Goal: Task Accomplishment & Management: Complete application form

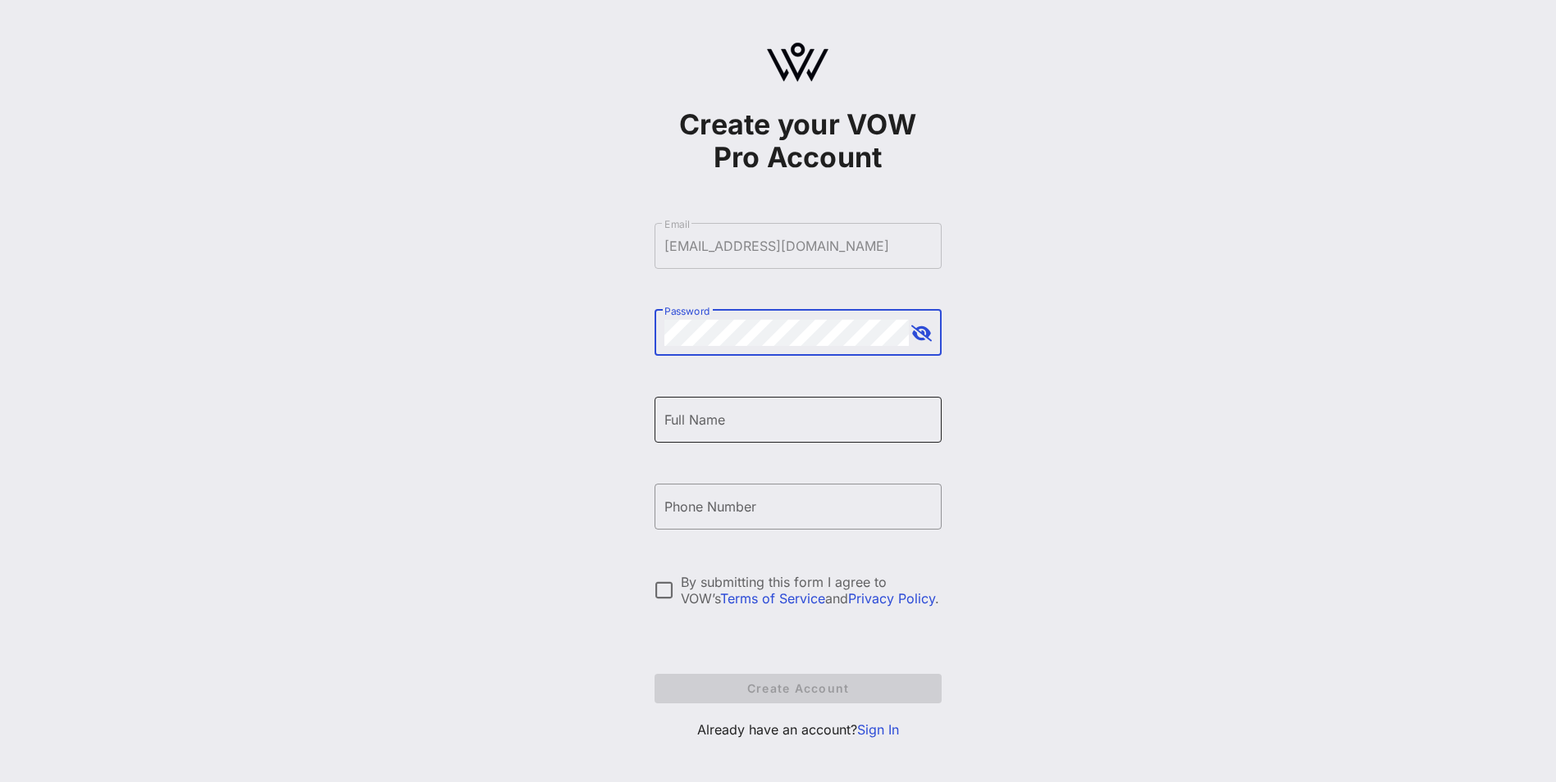
click at [726, 414] on input "Full Name" at bounding box center [797, 420] width 267 height 26
type input "[PERSON_NAME] [PERSON_NAME]"
type input "[PHONE_NUMBER]"
click at [658, 590] on div at bounding box center [664, 590] width 28 height 28
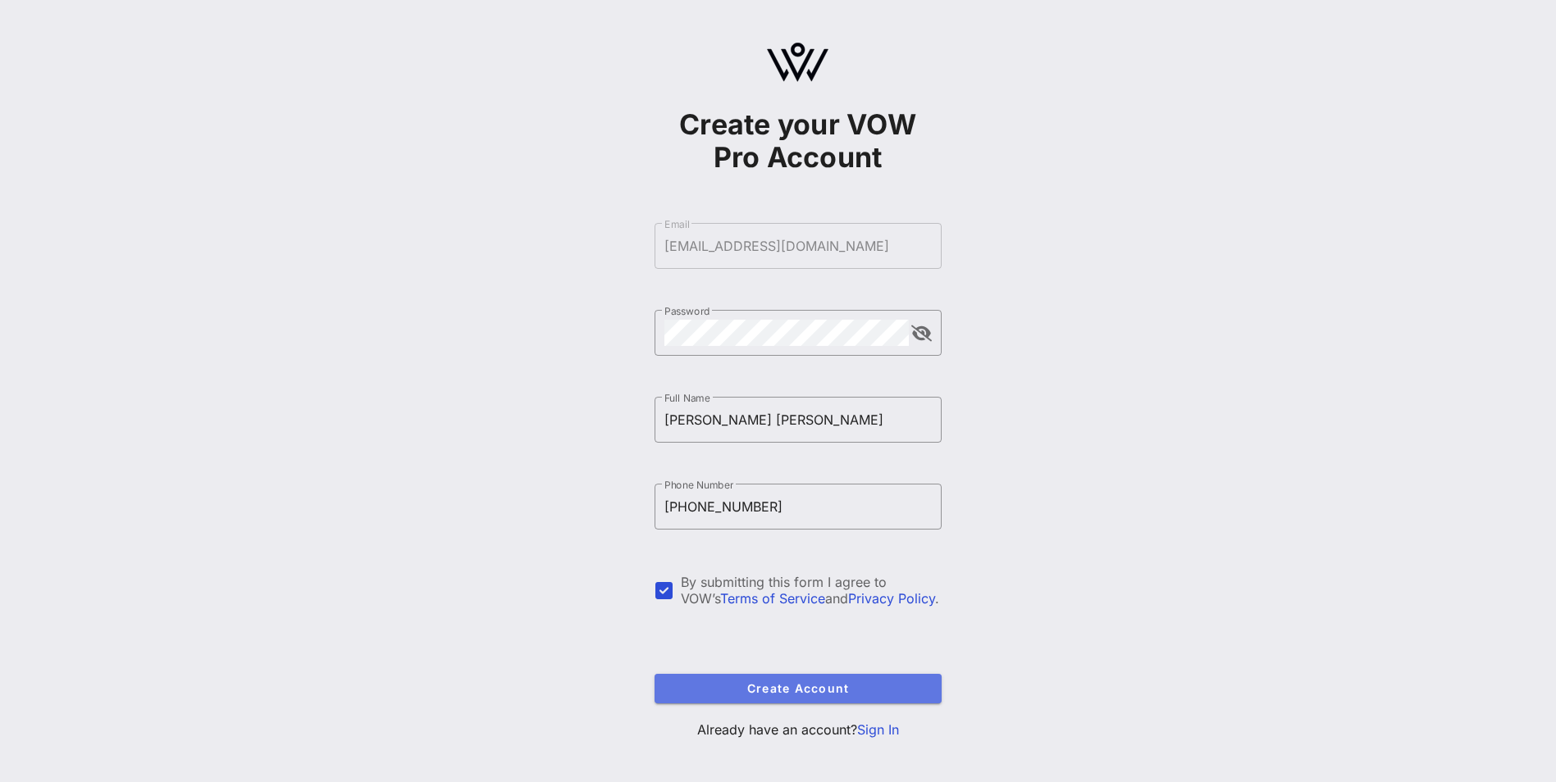
click at [815, 695] on span "Create Account" at bounding box center [798, 688] width 261 height 14
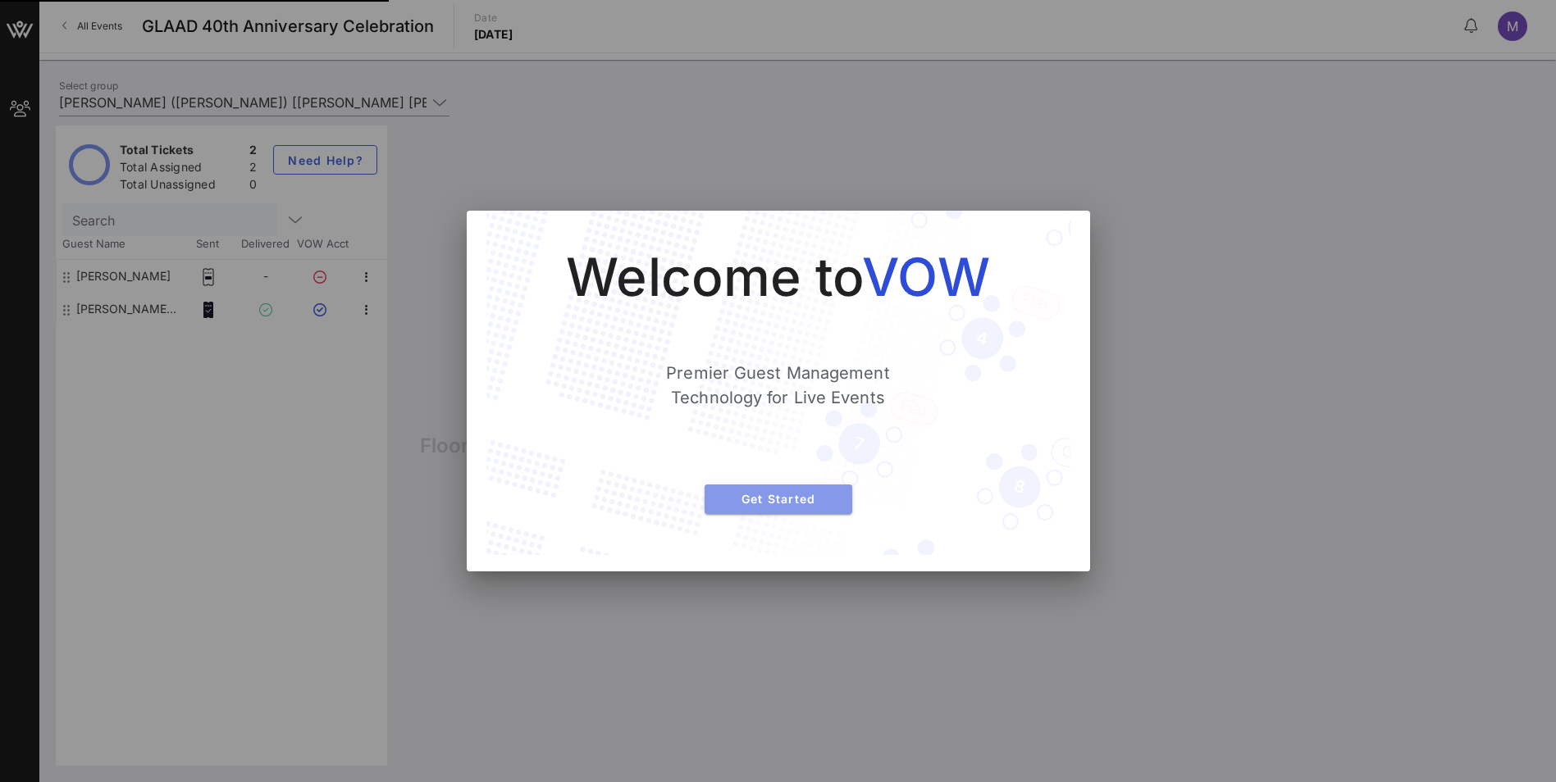
click at [794, 499] on span "Get Started" at bounding box center [778, 499] width 121 height 14
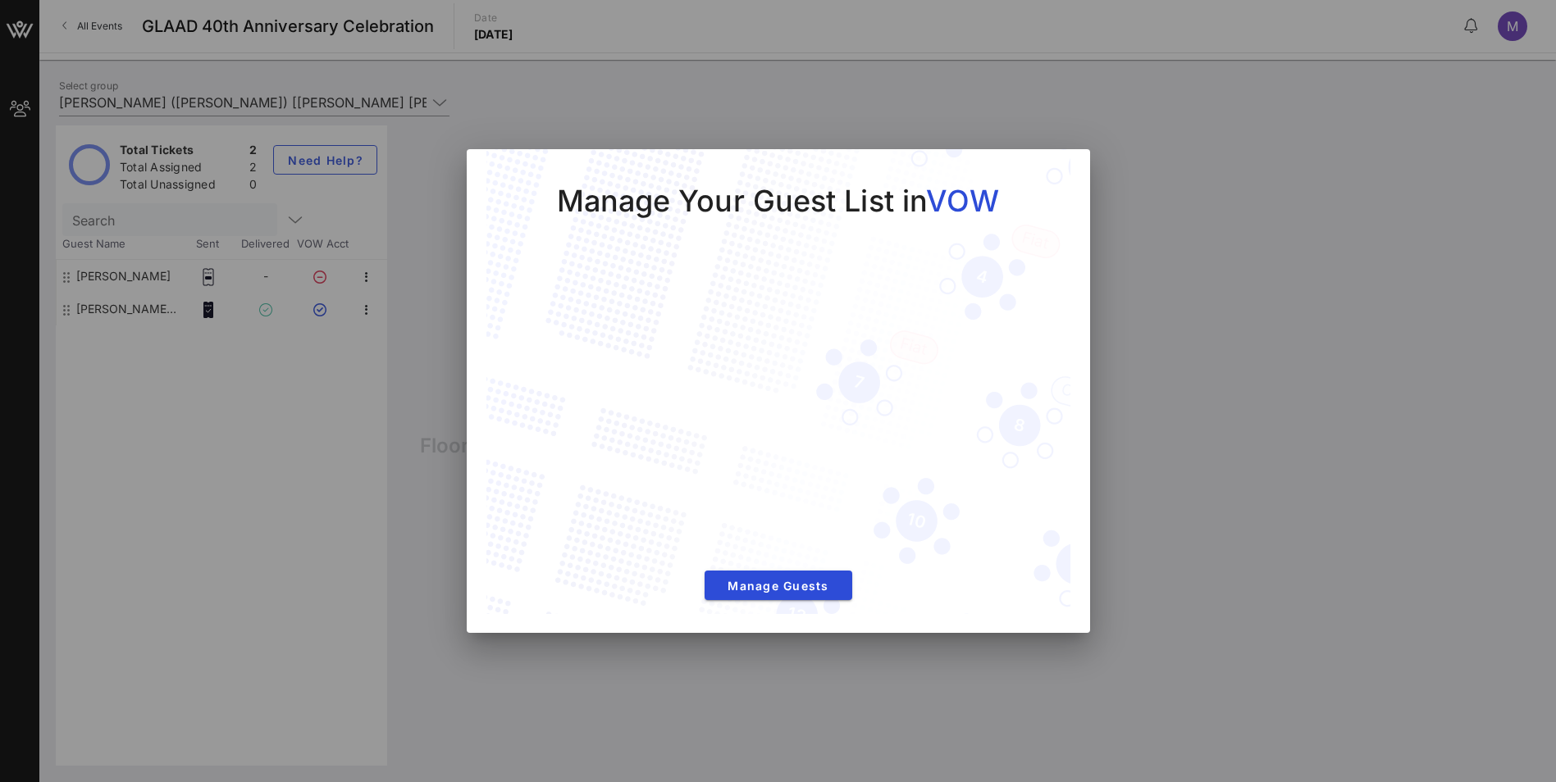
click at [1278, 354] on div at bounding box center [778, 391] width 1556 height 782
click at [821, 692] on div at bounding box center [778, 391] width 1556 height 782
click at [815, 691] on div at bounding box center [778, 391] width 1556 height 782
click at [815, 690] on div at bounding box center [778, 391] width 1556 height 782
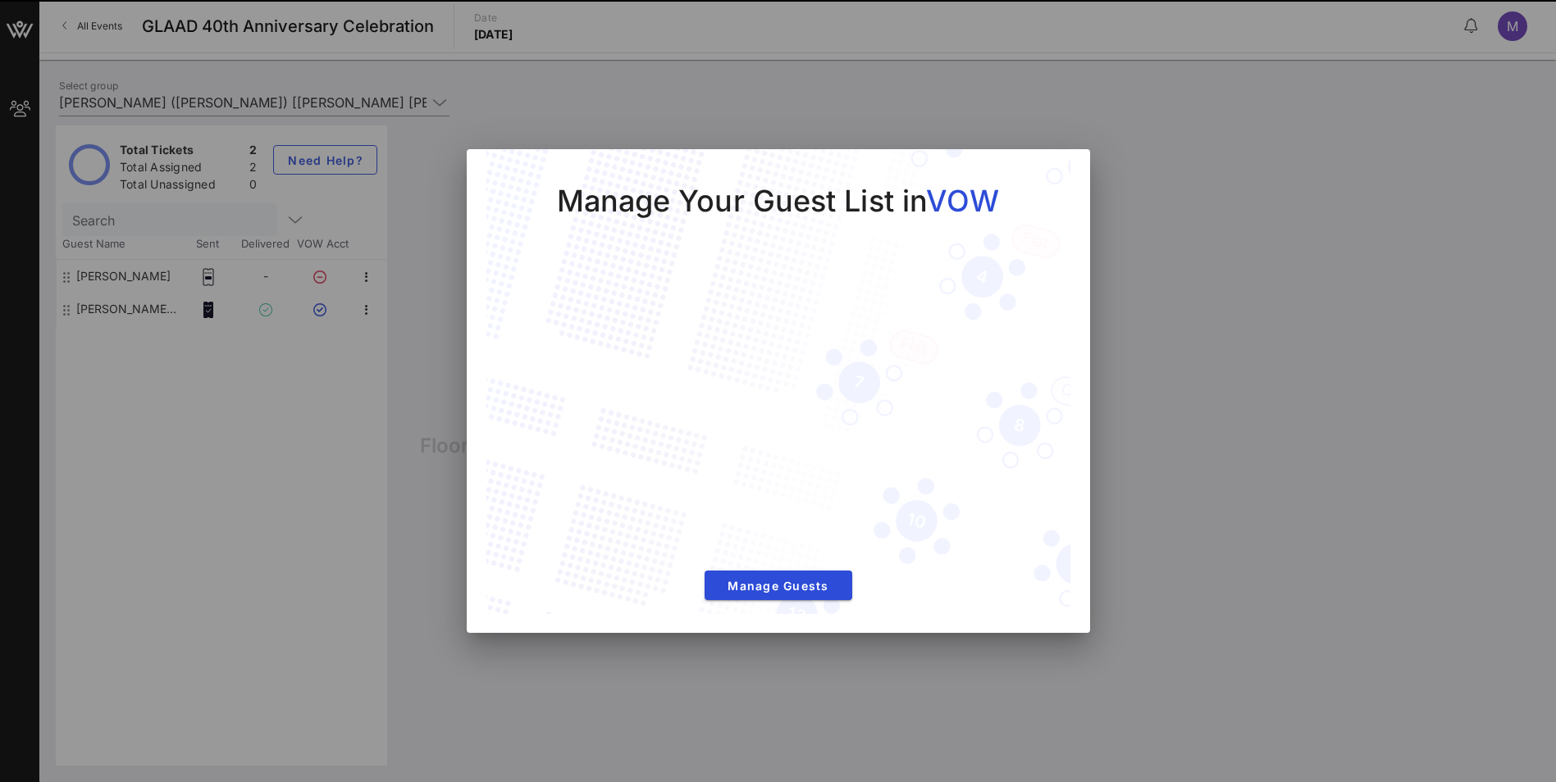
click at [1299, 232] on div at bounding box center [778, 391] width 1556 height 782
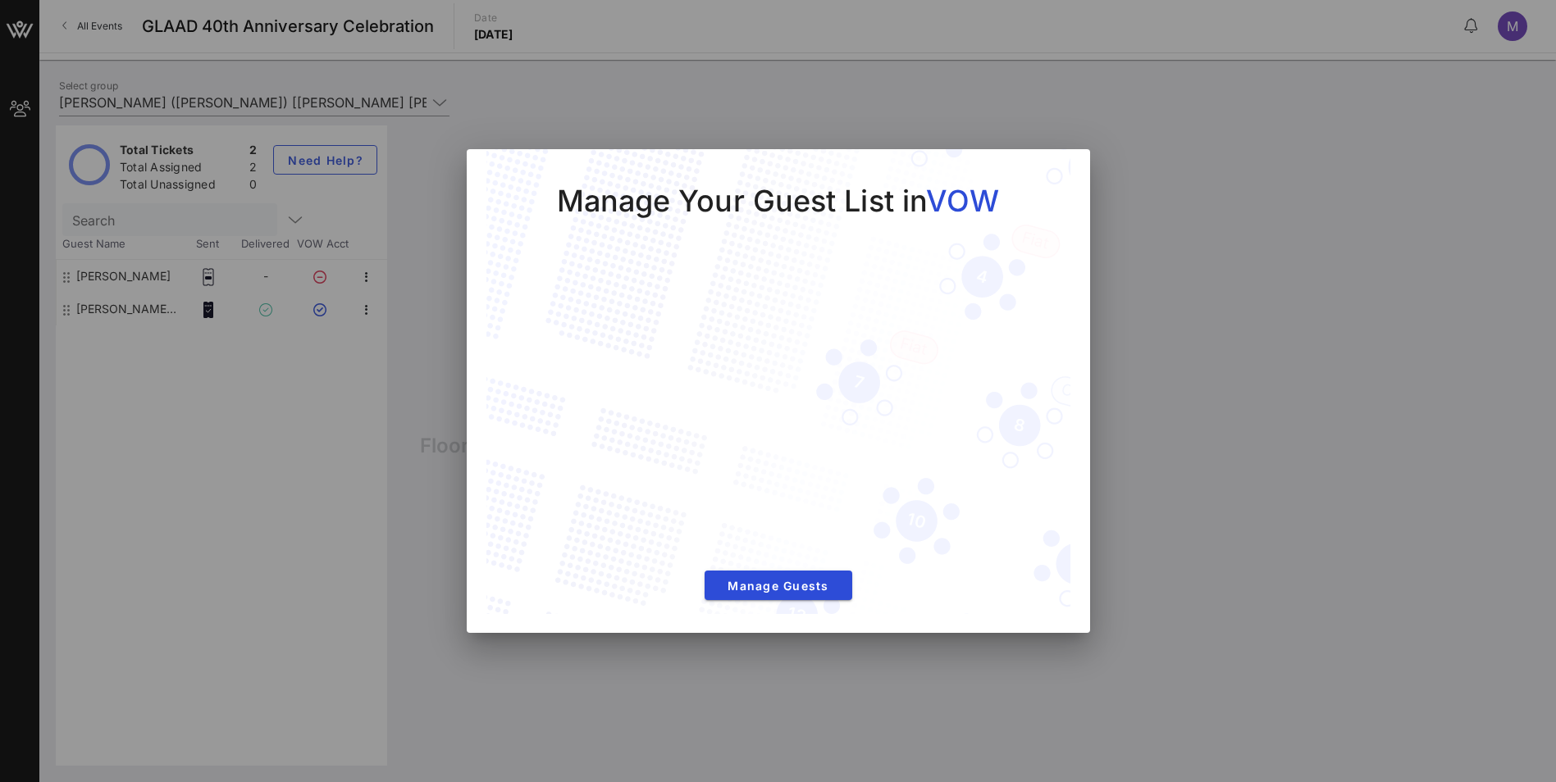
click at [1055, 184] on div "Manage Your Guest List in VOW Manage Guests" at bounding box center [778, 382] width 584 height 467
click at [814, 573] on button "Manage Guests" at bounding box center [778, 586] width 148 height 30
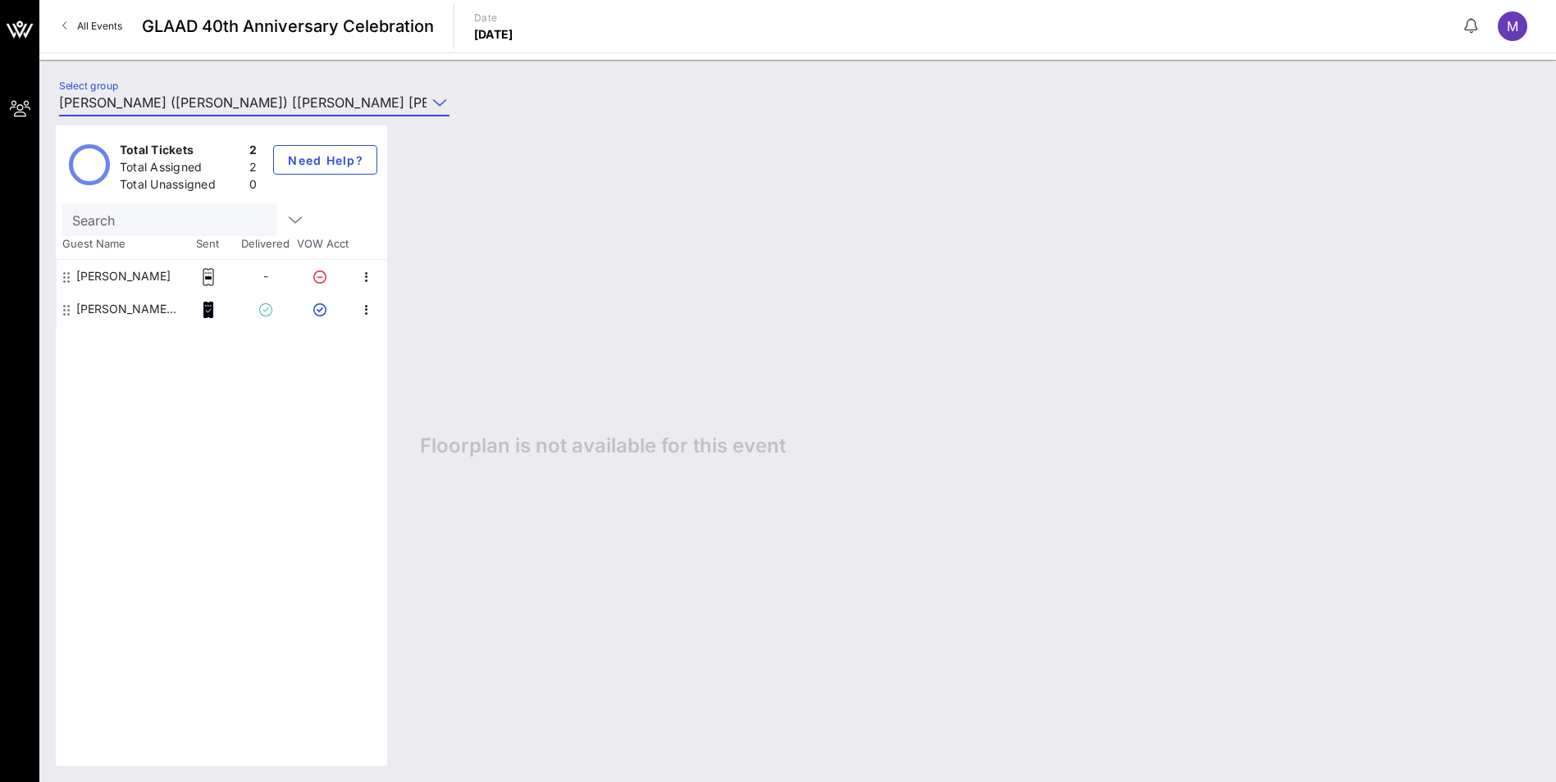
click at [199, 97] on input "[PERSON_NAME] ([PERSON_NAME]) [[PERSON_NAME] [PERSON_NAME], [EMAIL_ADDRESS][DOM…" at bounding box center [242, 102] width 367 height 26
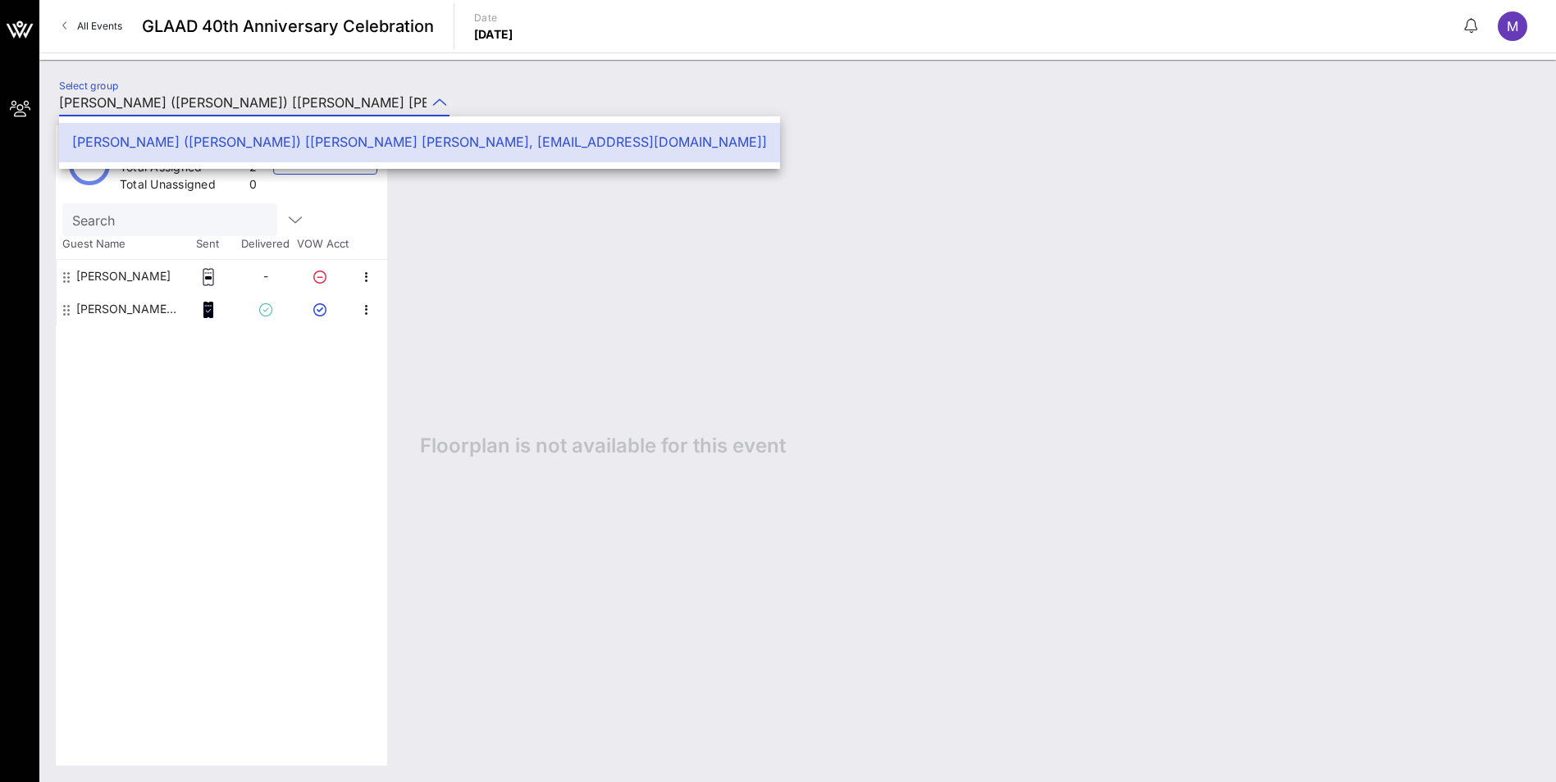
click at [207, 100] on input "[PERSON_NAME] ([PERSON_NAME]) [[PERSON_NAME] [PERSON_NAME], [EMAIL_ADDRESS][DOM…" at bounding box center [242, 102] width 367 height 26
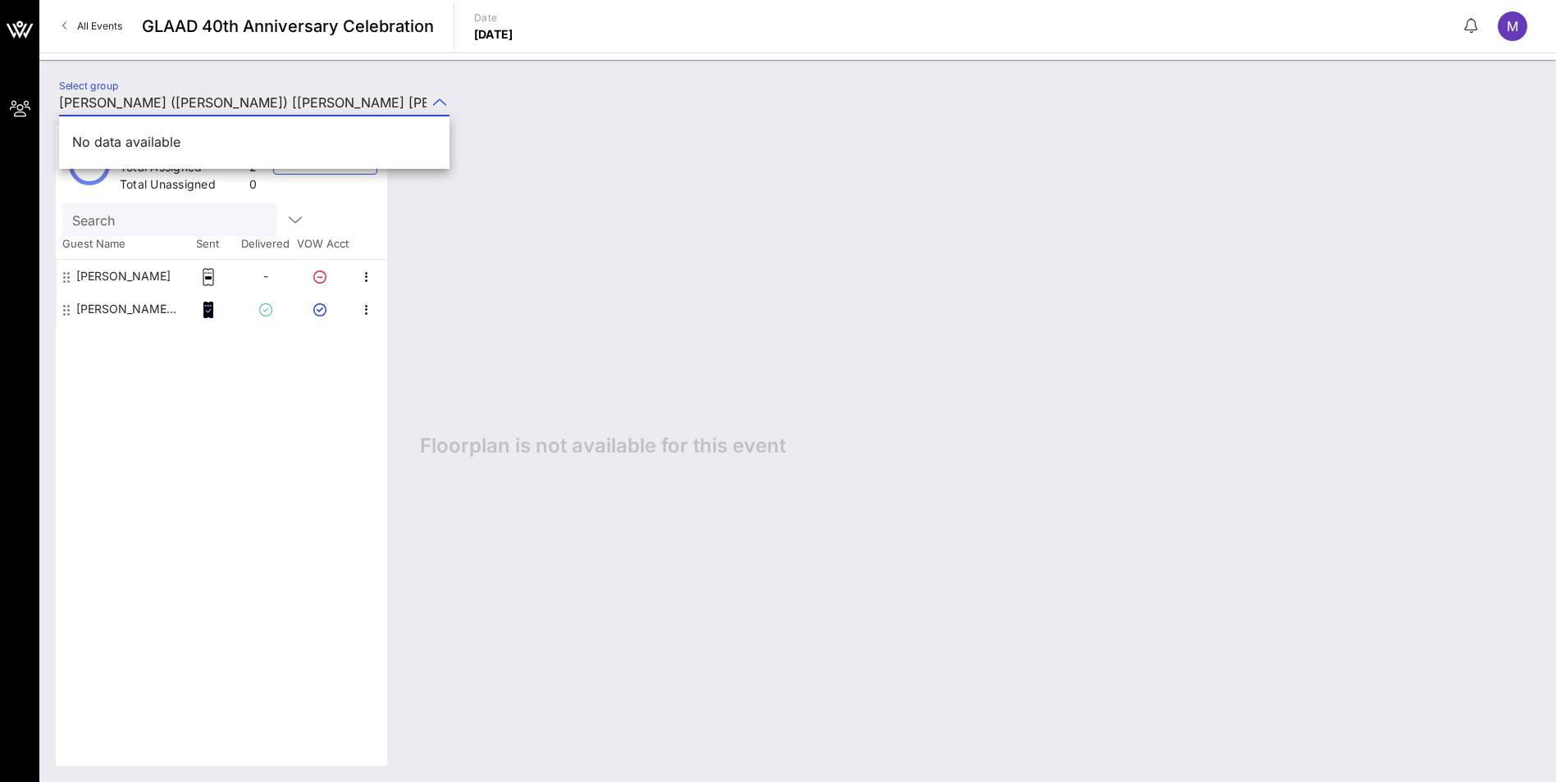
click at [316, 427] on div "Total Tickets 2 Total Assigned 2 Total Unassigned 0 Need Help? Search Guest Nam…" at bounding box center [221, 445] width 331 height 640
type input "[PERSON_NAME] ([PERSON_NAME]) [[PERSON_NAME] [PERSON_NAME], [EMAIL_ADDRESS][DOM…"
click at [361, 311] on icon "button" at bounding box center [367, 310] width 20 height 20
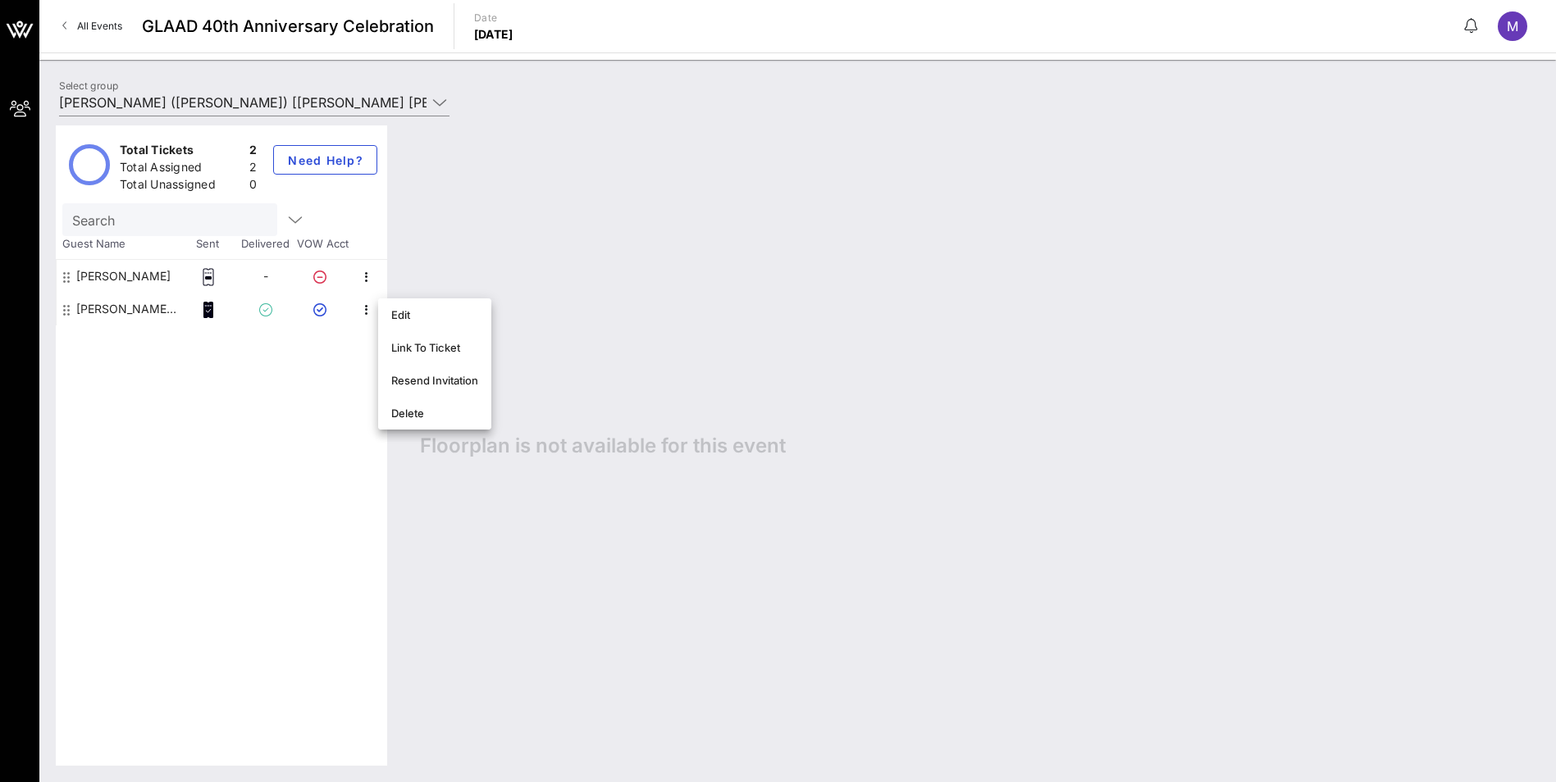
click at [339, 440] on div "Total Tickets 2 Total Assigned 2 Total Unassigned 0 Need Help? Search Guest Nam…" at bounding box center [221, 445] width 331 height 640
click at [371, 279] on icon "button" at bounding box center [367, 277] width 20 height 20
click at [245, 462] on div "Total Tickets 2 Total Assigned 2 Total Unassigned 0 Need Help? Search Guest Nam…" at bounding box center [221, 445] width 331 height 640
